Goal: Information Seeking & Learning: Learn about a topic

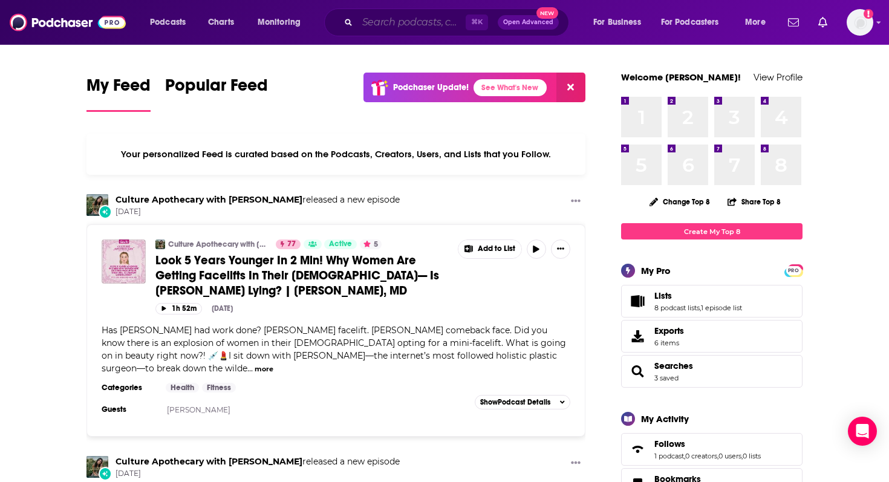
click at [415, 23] on input "Search podcasts, credits, & more..." at bounding box center [411, 22] width 108 height 19
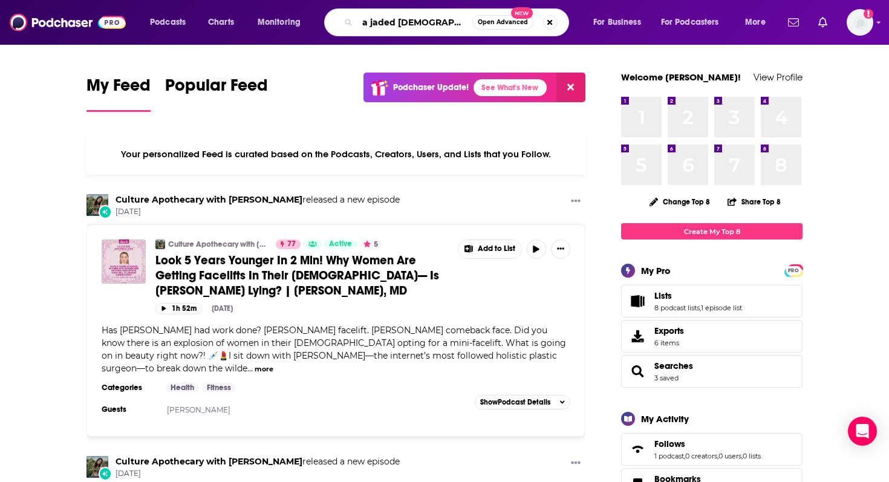
type input "a jaded [DEMOGRAPHIC_DATA]"
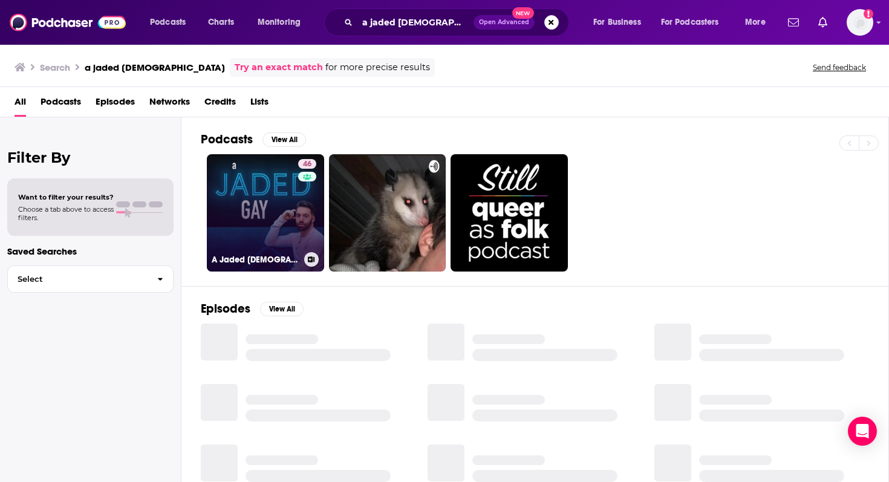
click at [283, 206] on link "46 A [PERSON_NAME][DEMOGRAPHIC_DATA]" at bounding box center [265, 212] width 117 height 117
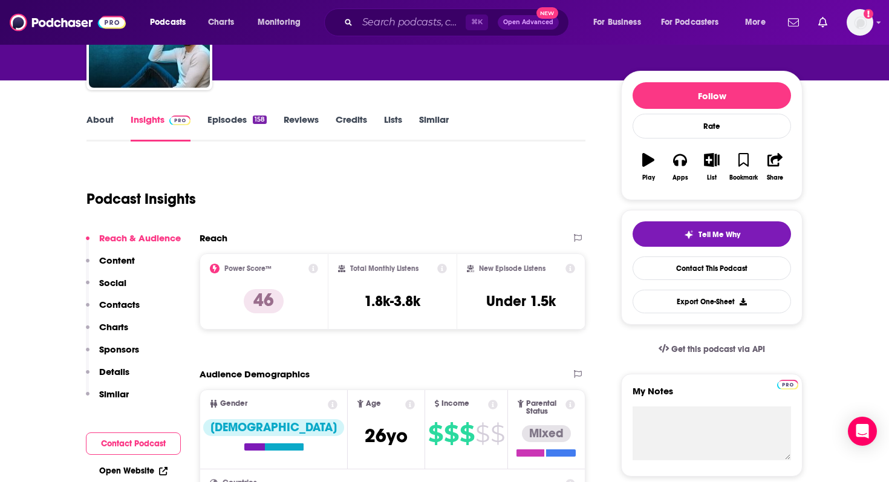
scroll to position [126, 0]
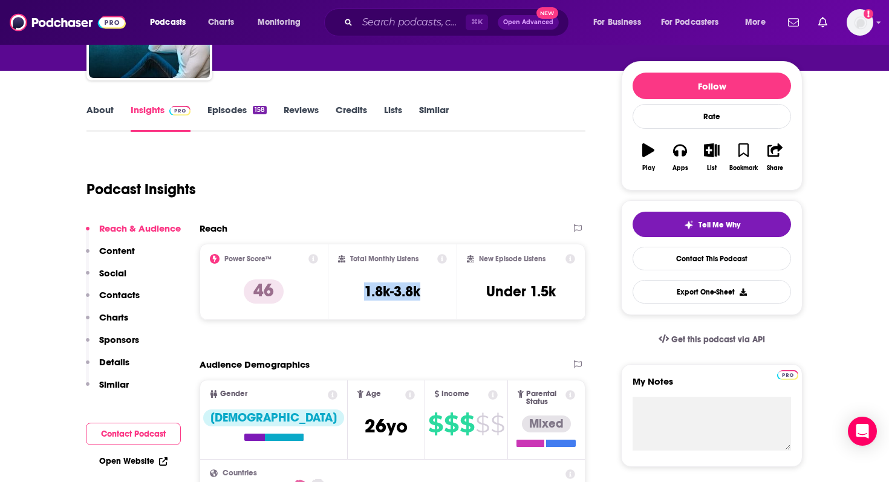
drag, startPoint x: 433, startPoint y: 288, endPoint x: 356, endPoint y: 290, distance: 77.4
click at [355, 290] on div "Total Monthly Listens 1.8k-3.8k" at bounding box center [392, 282] width 109 height 56
copy h3 "1.8k-3.8k"
